Goal: Find specific page/section: Find specific page/section

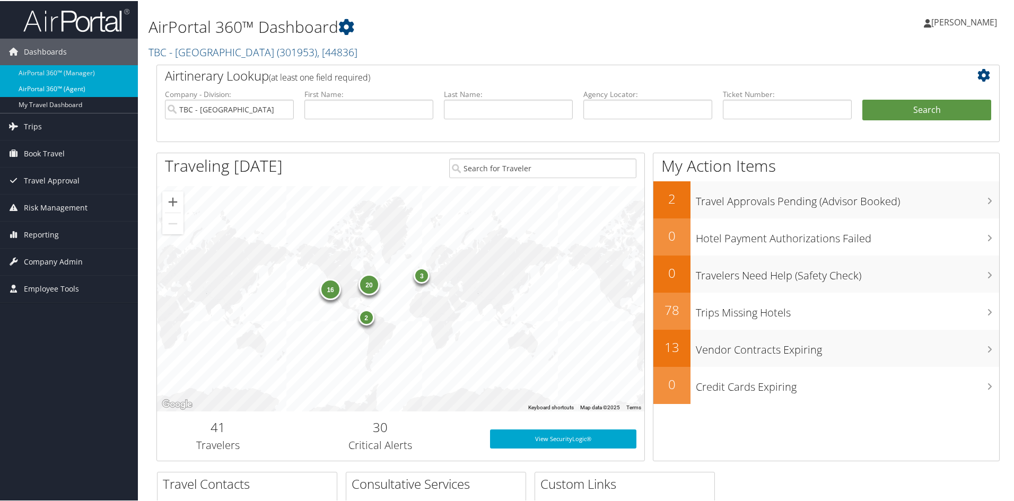
click at [74, 89] on link "AirPortal 360™ (Agent)" at bounding box center [69, 88] width 138 height 16
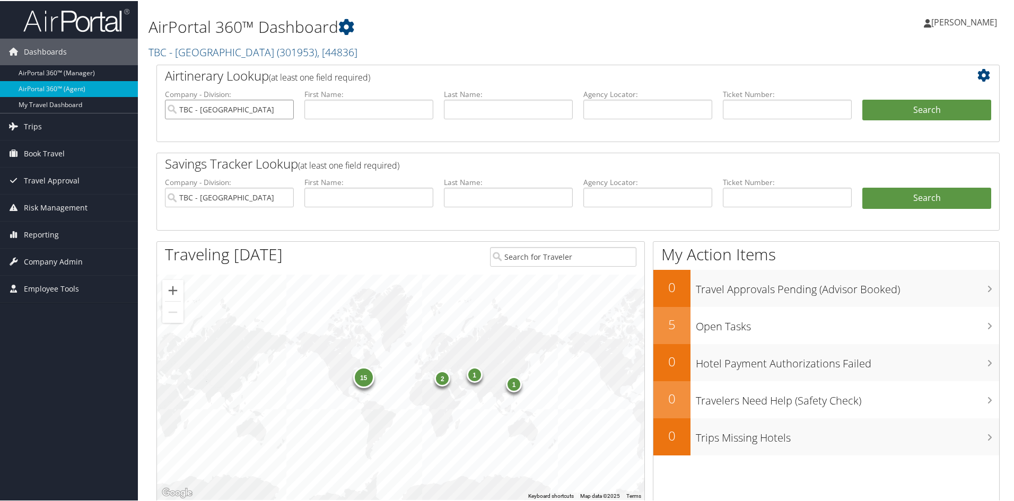
click at [283, 108] on input "TBC - [GEOGRAPHIC_DATA]" at bounding box center [229, 109] width 129 height 20
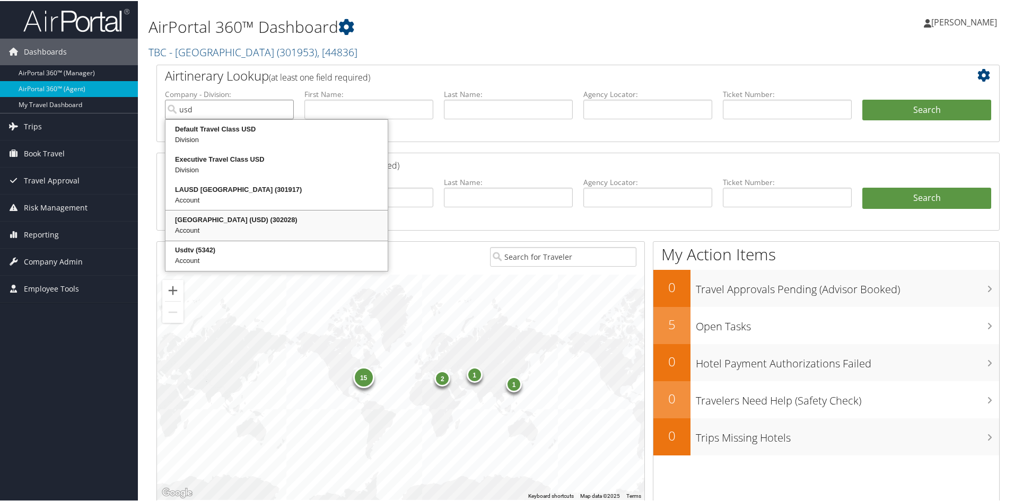
click at [231, 220] on div "University of San Diego (USD) (302028)" at bounding box center [276, 219] width 219 height 11
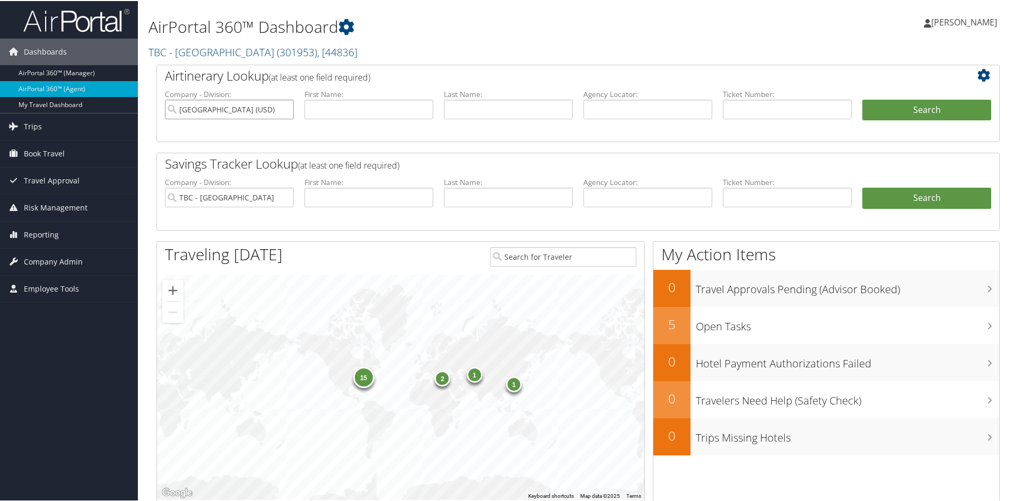
type input "[GEOGRAPHIC_DATA] (USD)"
click at [285, 198] on input "TBC - [GEOGRAPHIC_DATA]" at bounding box center [229, 197] width 129 height 20
click at [337, 50] on span ", [ 44836 ]" at bounding box center [337, 51] width 40 height 14
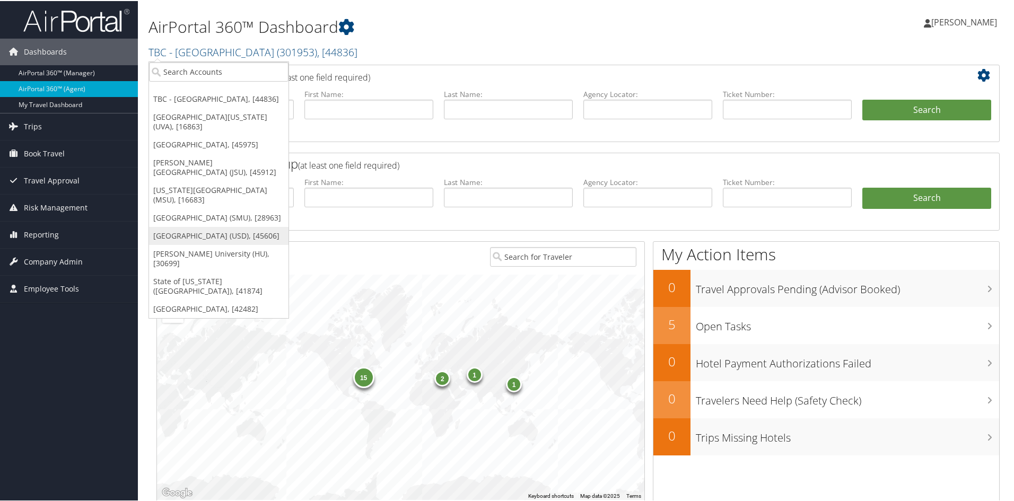
click at [193, 242] on link "[GEOGRAPHIC_DATA] (USD), [45606]" at bounding box center [219, 235] width 140 height 18
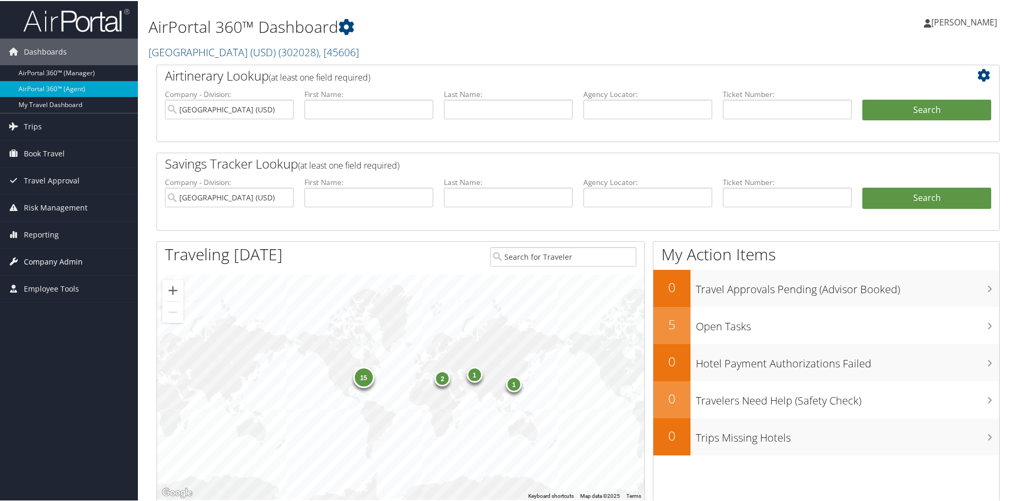
click at [56, 260] on span "Company Admin" at bounding box center [53, 261] width 59 height 27
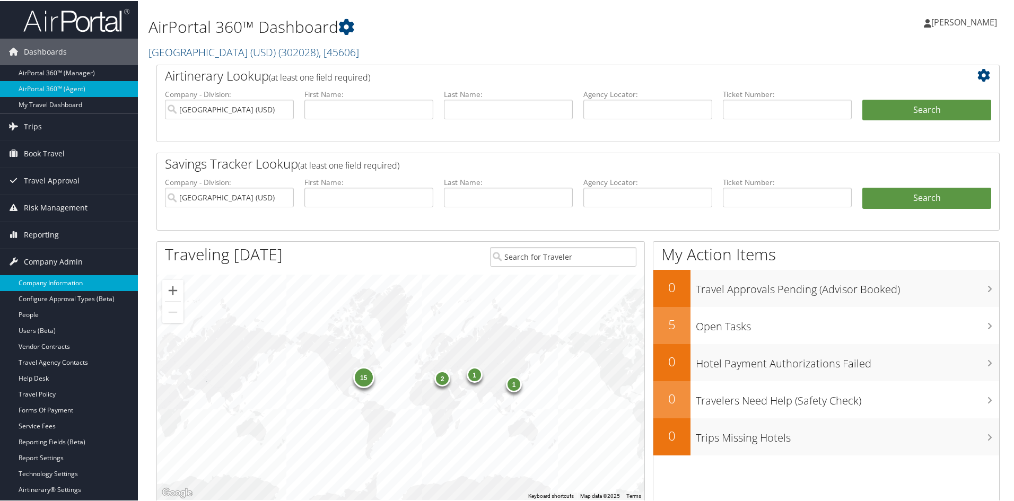
click at [58, 281] on link "Company Information" at bounding box center [69, 282] width 138 height 16
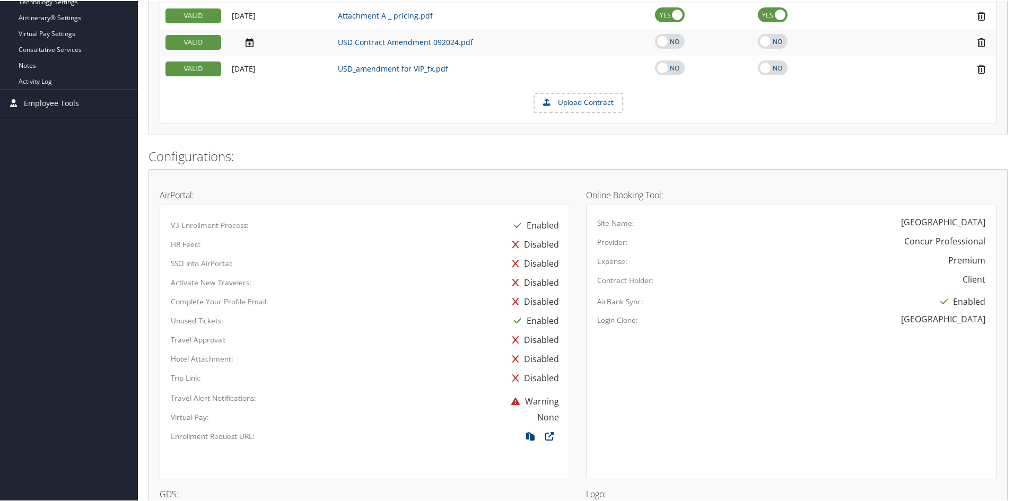
scroll to position [531, 0]
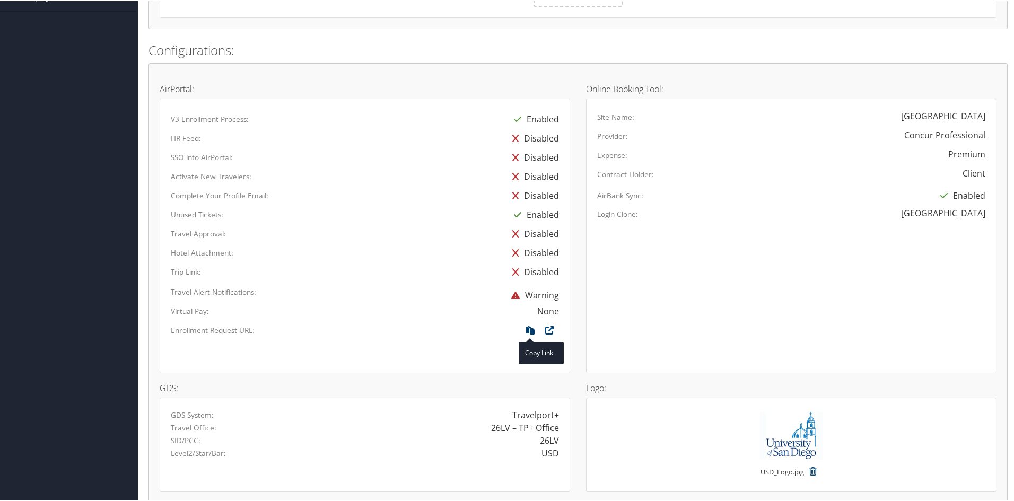
click at [532, 326] on icon at bounding box center [530, 332] width 19 height 14
